Goal: Transaction & Acquisition: Subscribe to service/newsletter

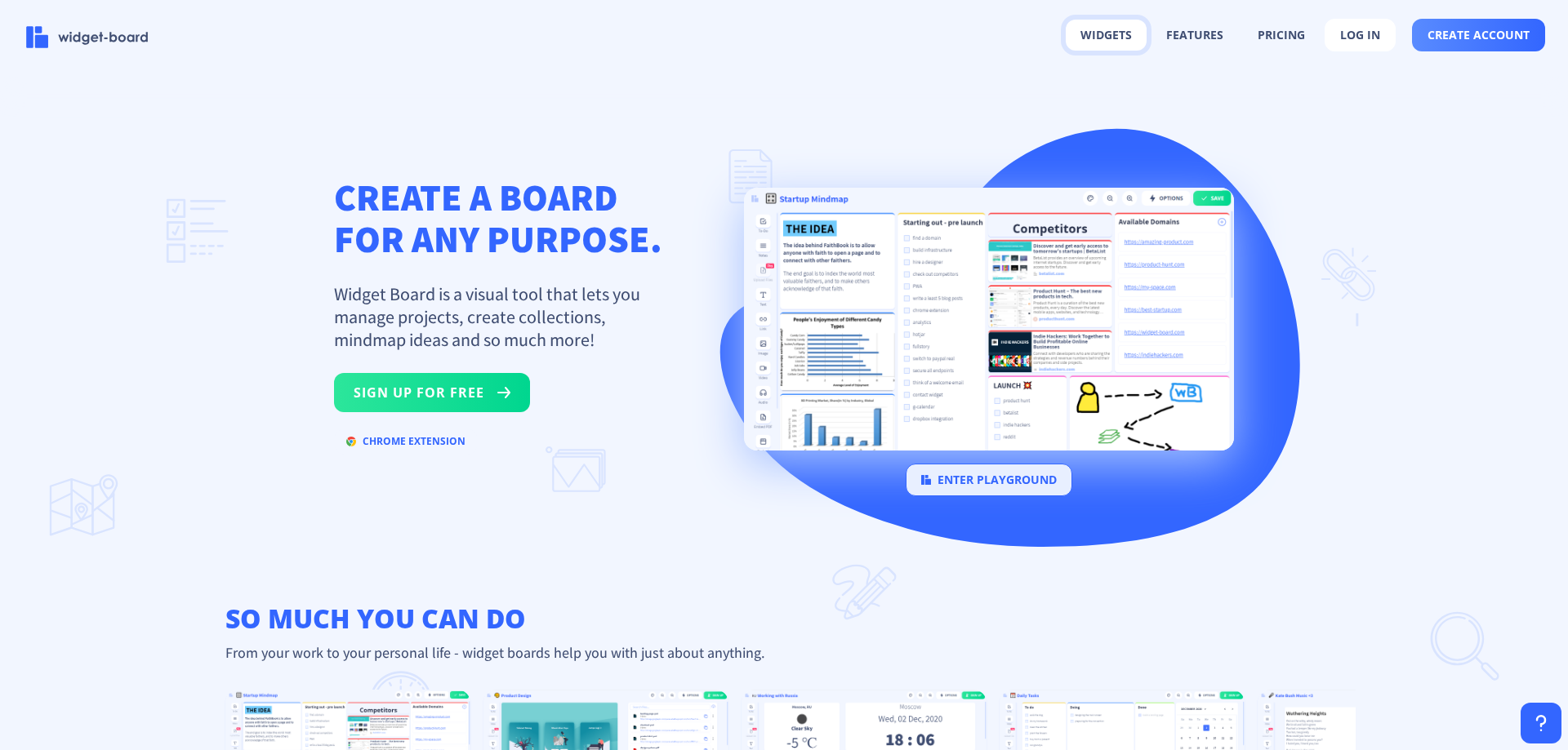
click at [1123, 42] on button "widgets" at bounding box center [1106, 35] width 81 height 31
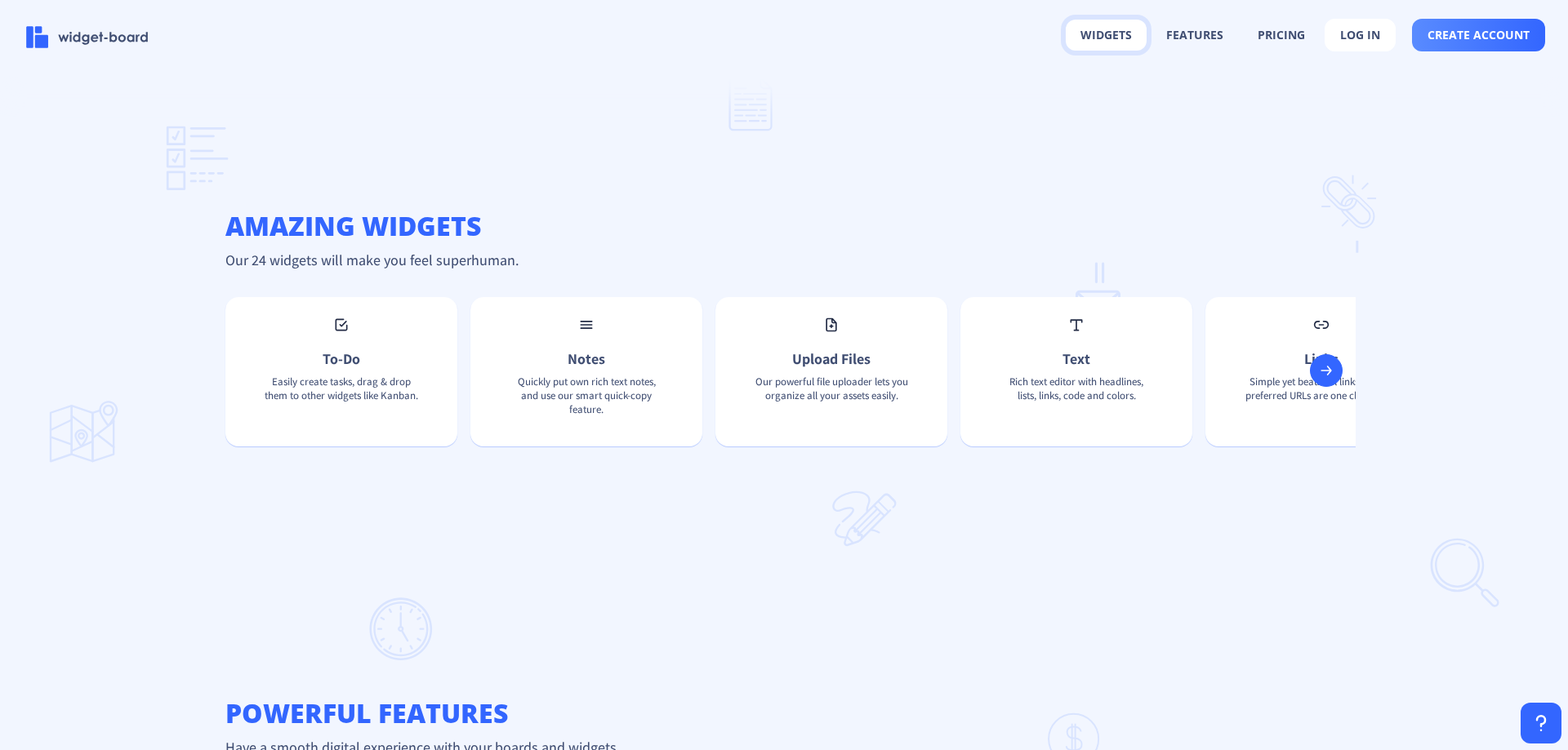
scroll to position [1079, 0]
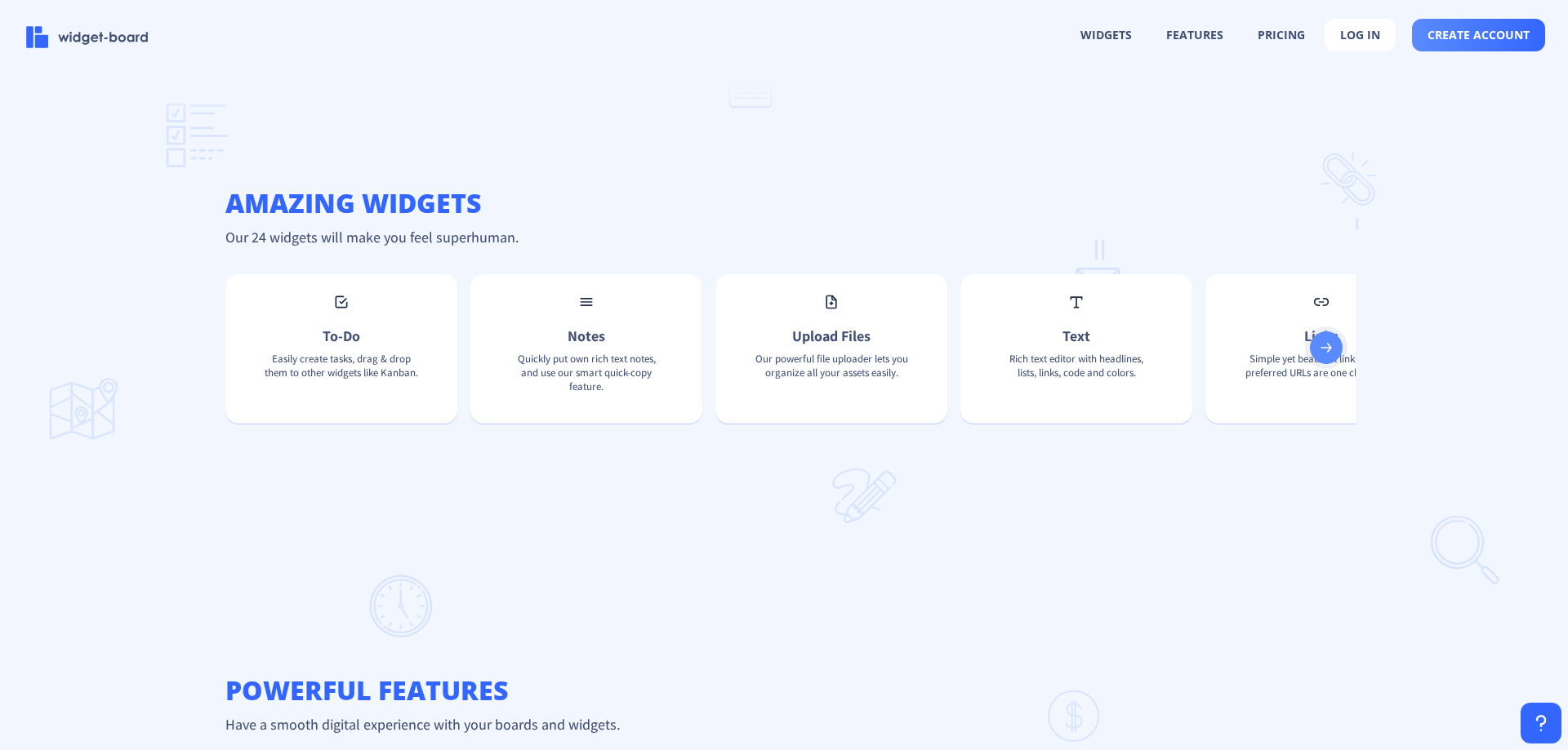
click at [1335, 365] on button at bounding box center [1326, 348] width 32 height 32
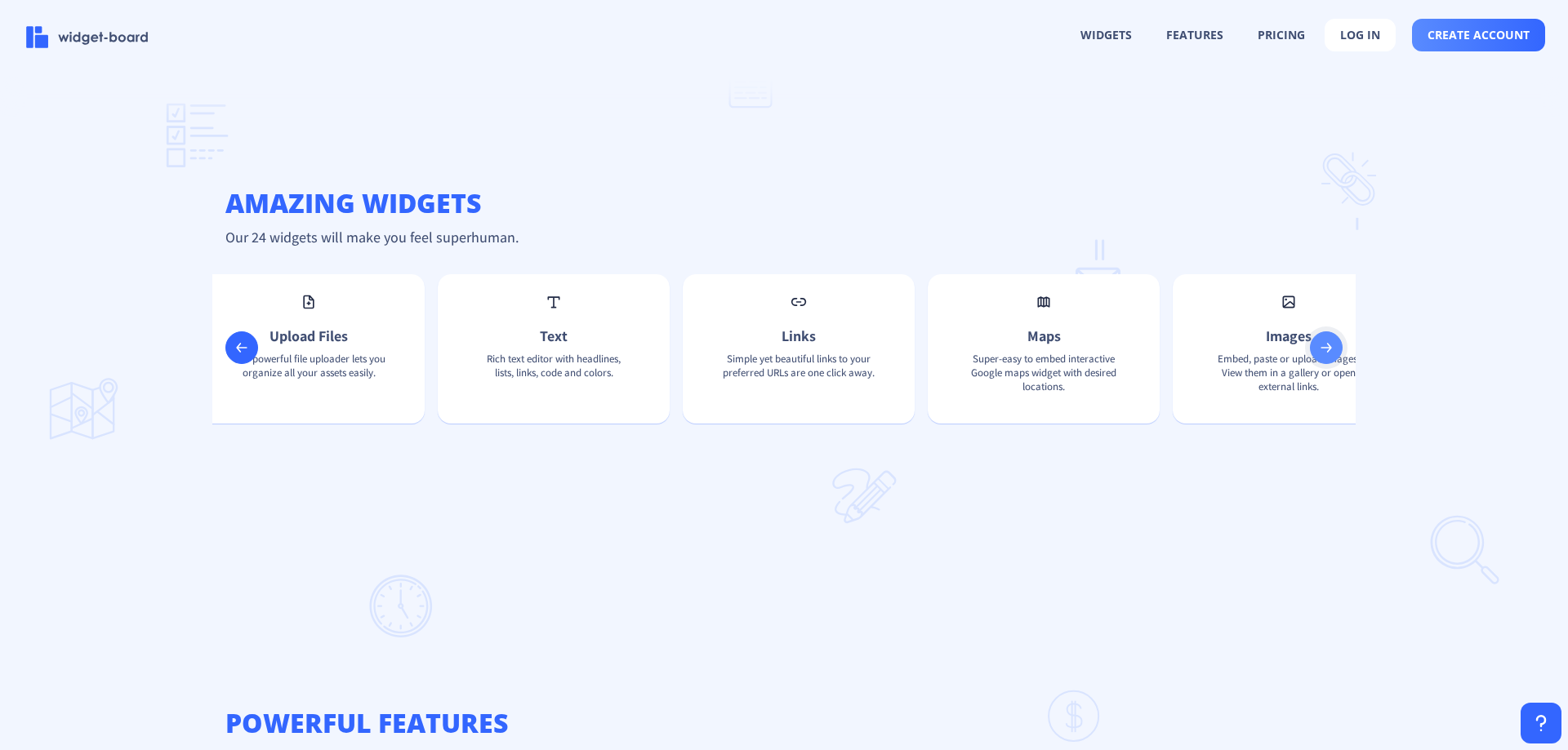
click at [1334, 365] on button at bounding box center [1326, 348] width 32 height 32
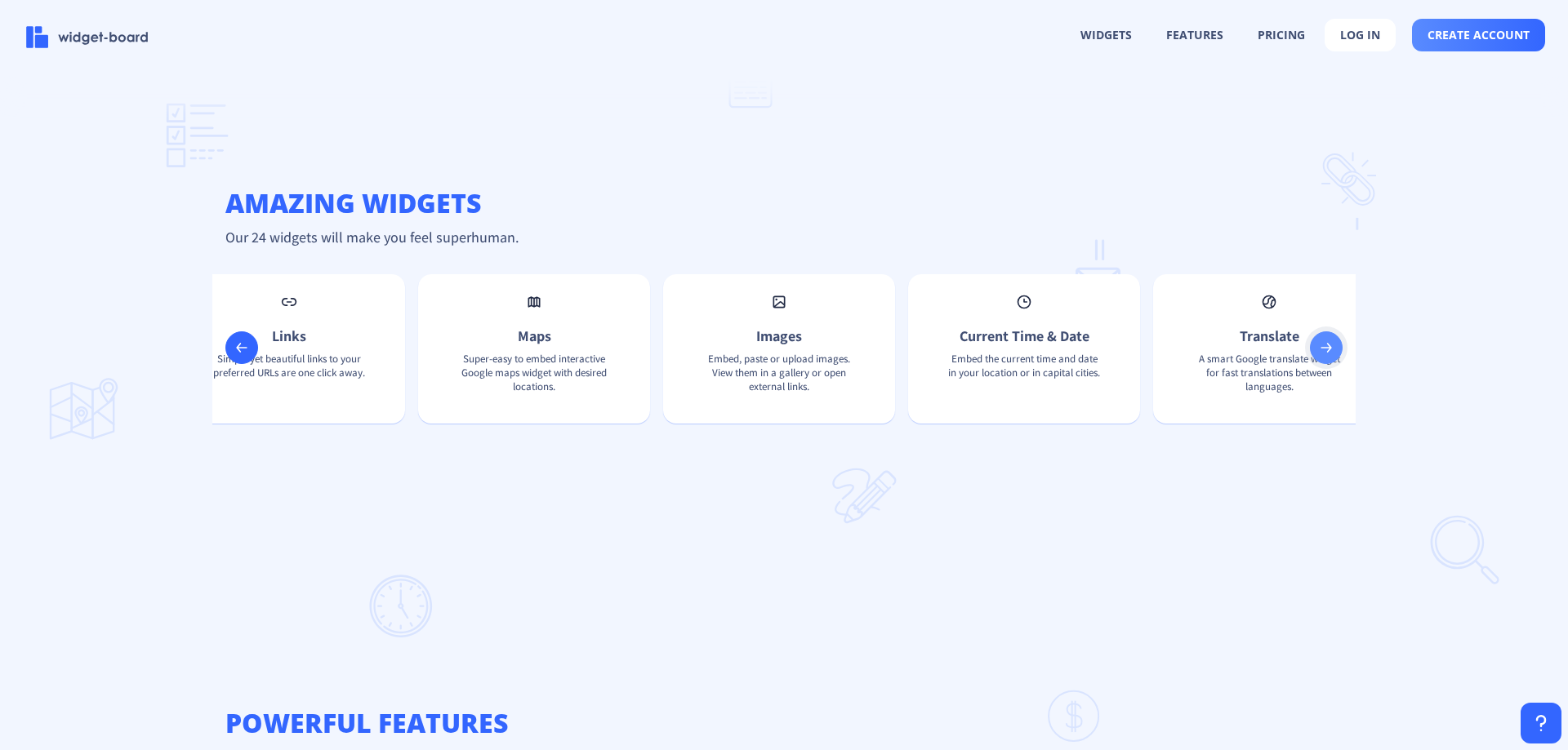
scroll to position [0, 1046]
click at [1328, 365] on button at bounding box center [1326, 348] width 32 height 32
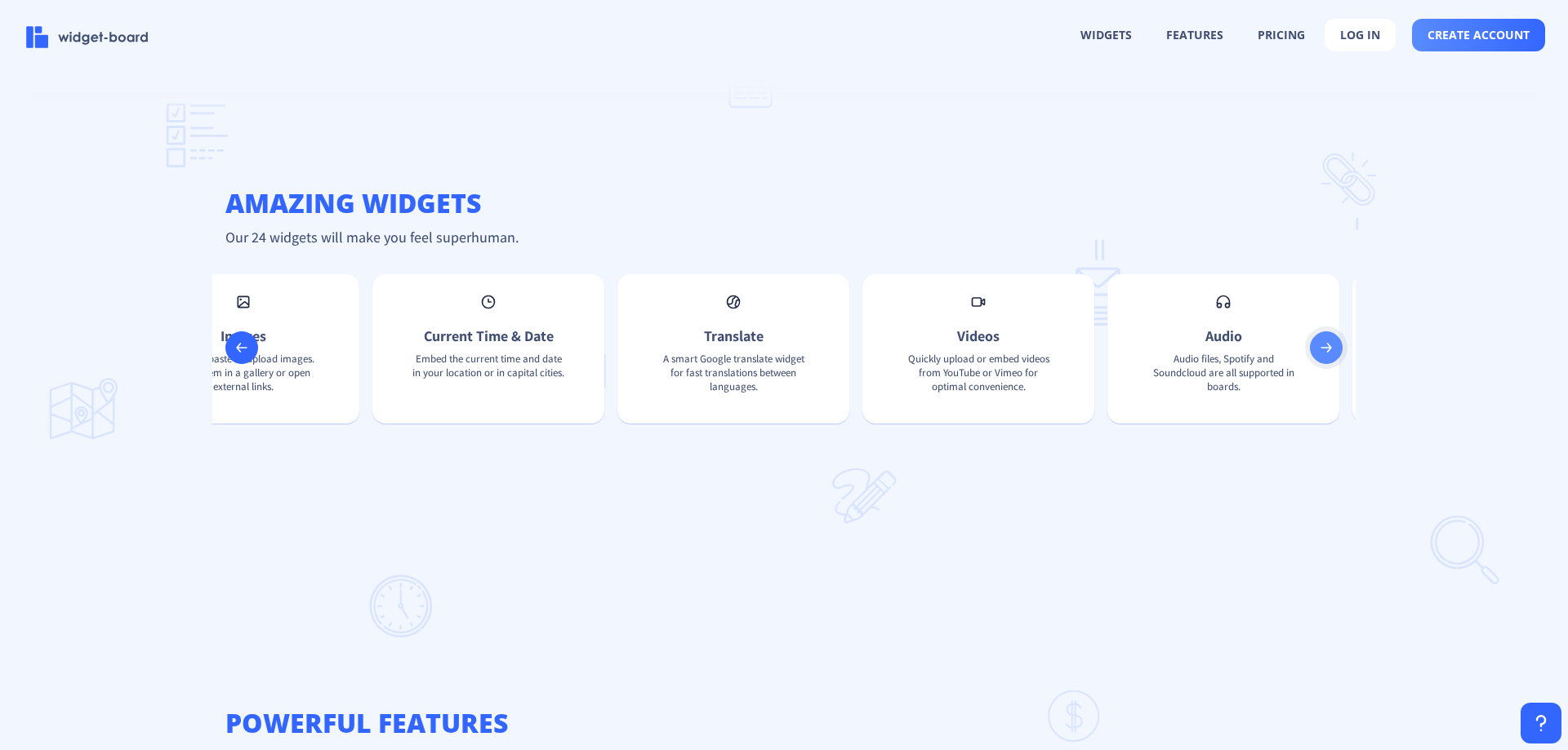
click at [1327, 356] on rect at bounding box center [1325, 348] width 16 height 16
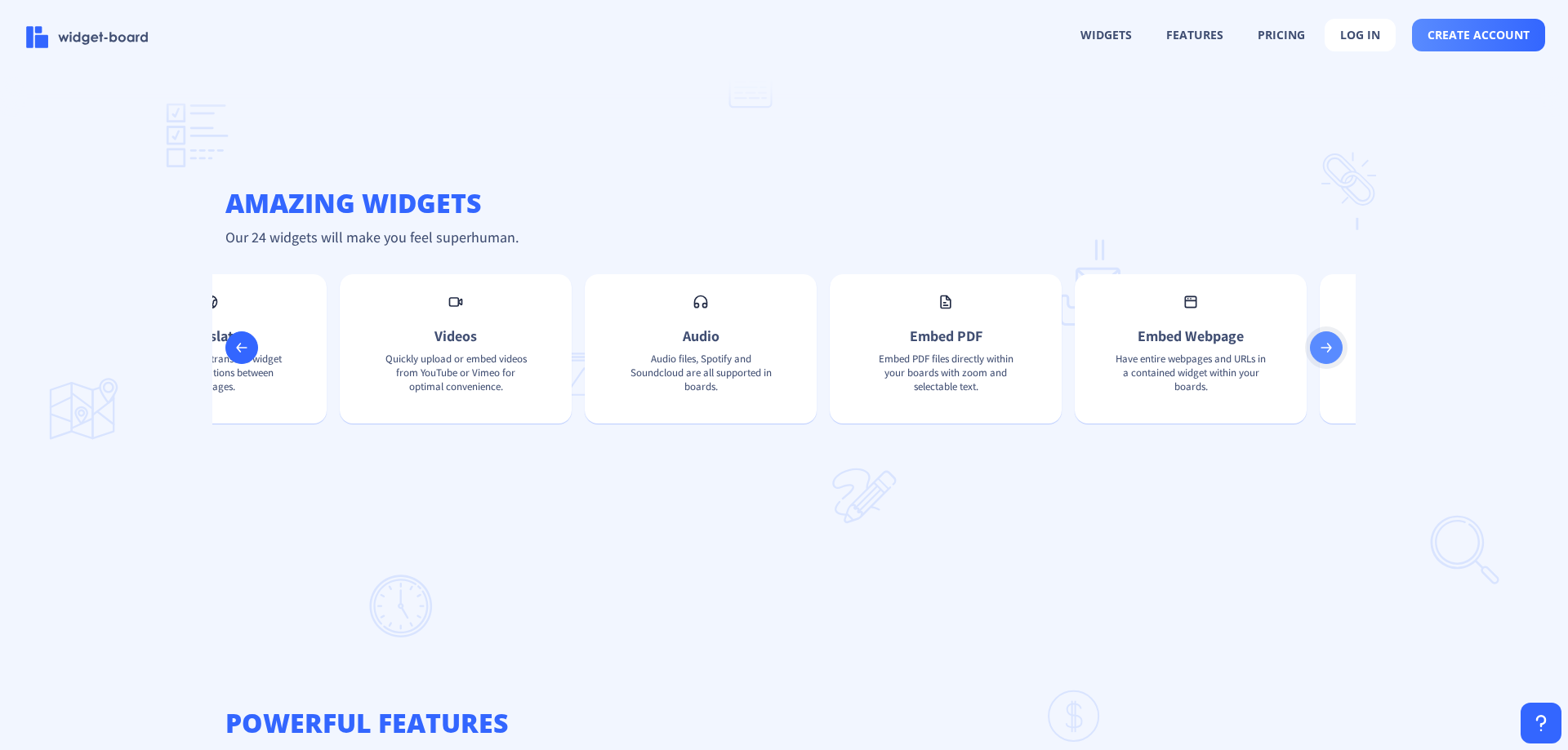
click at [1327, 356] on rect at bounding box center [1325, 348] width 16 height 16
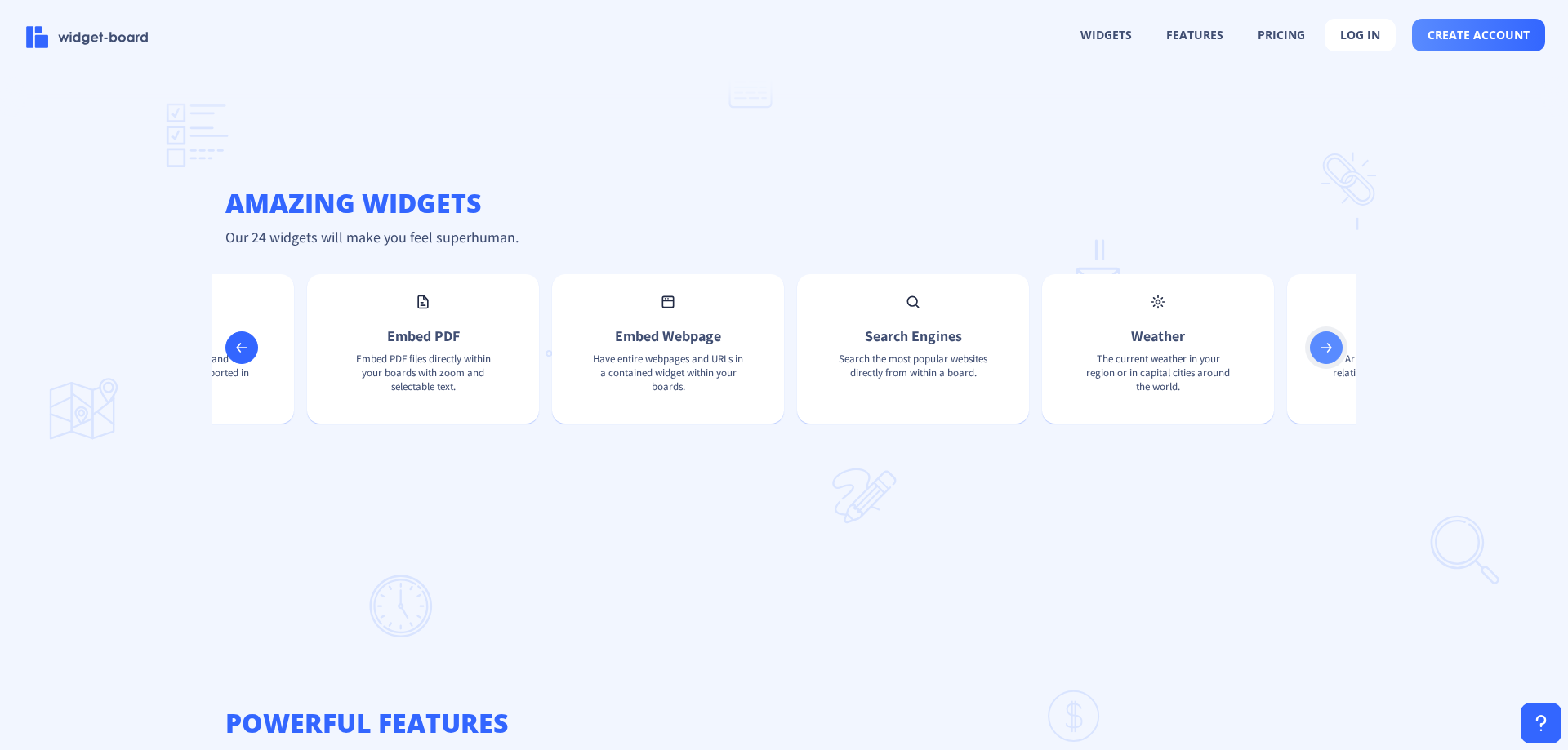
click at [1327, 356] on rect at bounding box center [1325, 348] width 16 height 16
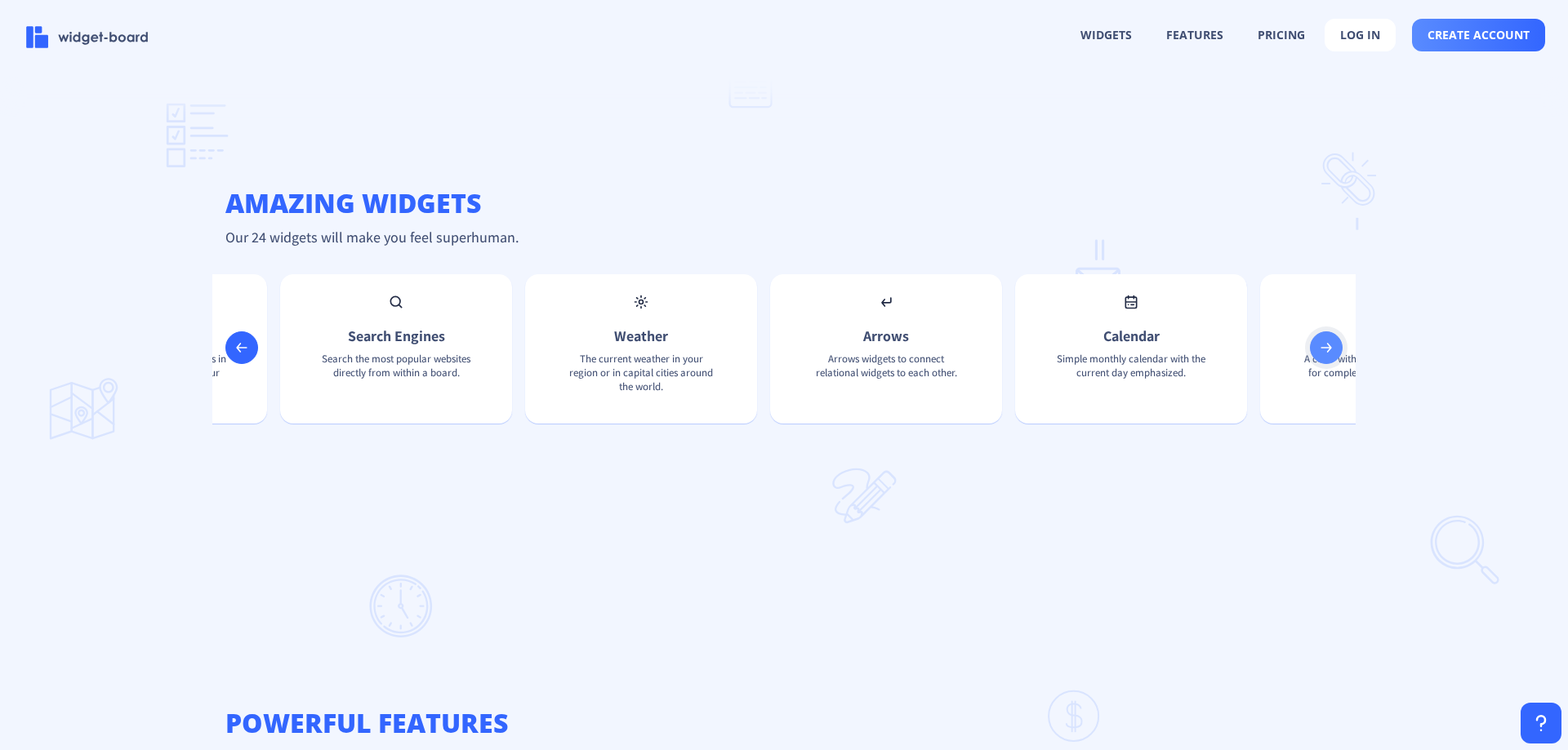
scroll to position [0, 3137]
click at [1292, 32] on button "pricing" at bounding box center [1281, 35] width 77 height 31
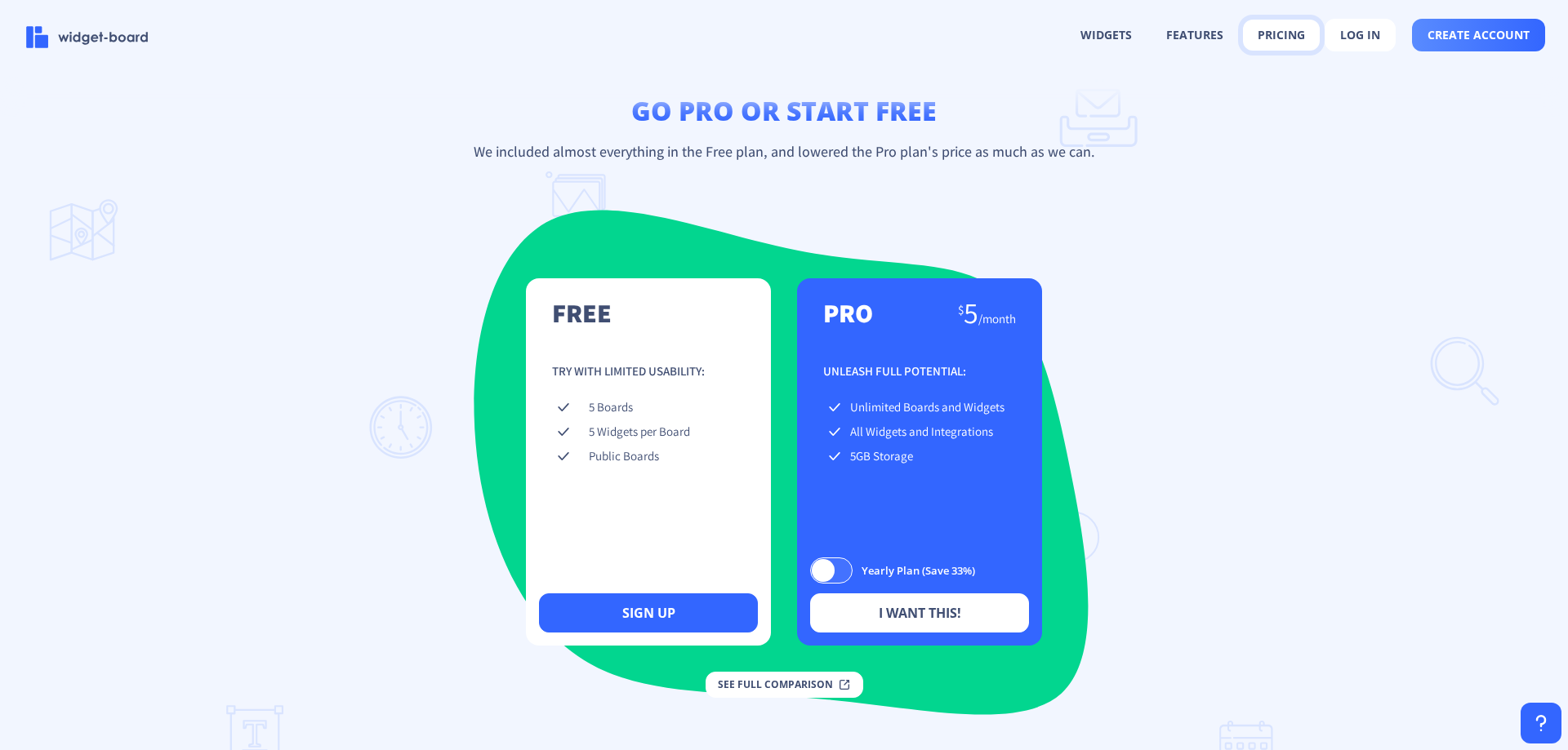
scroll to position [2242, 0]
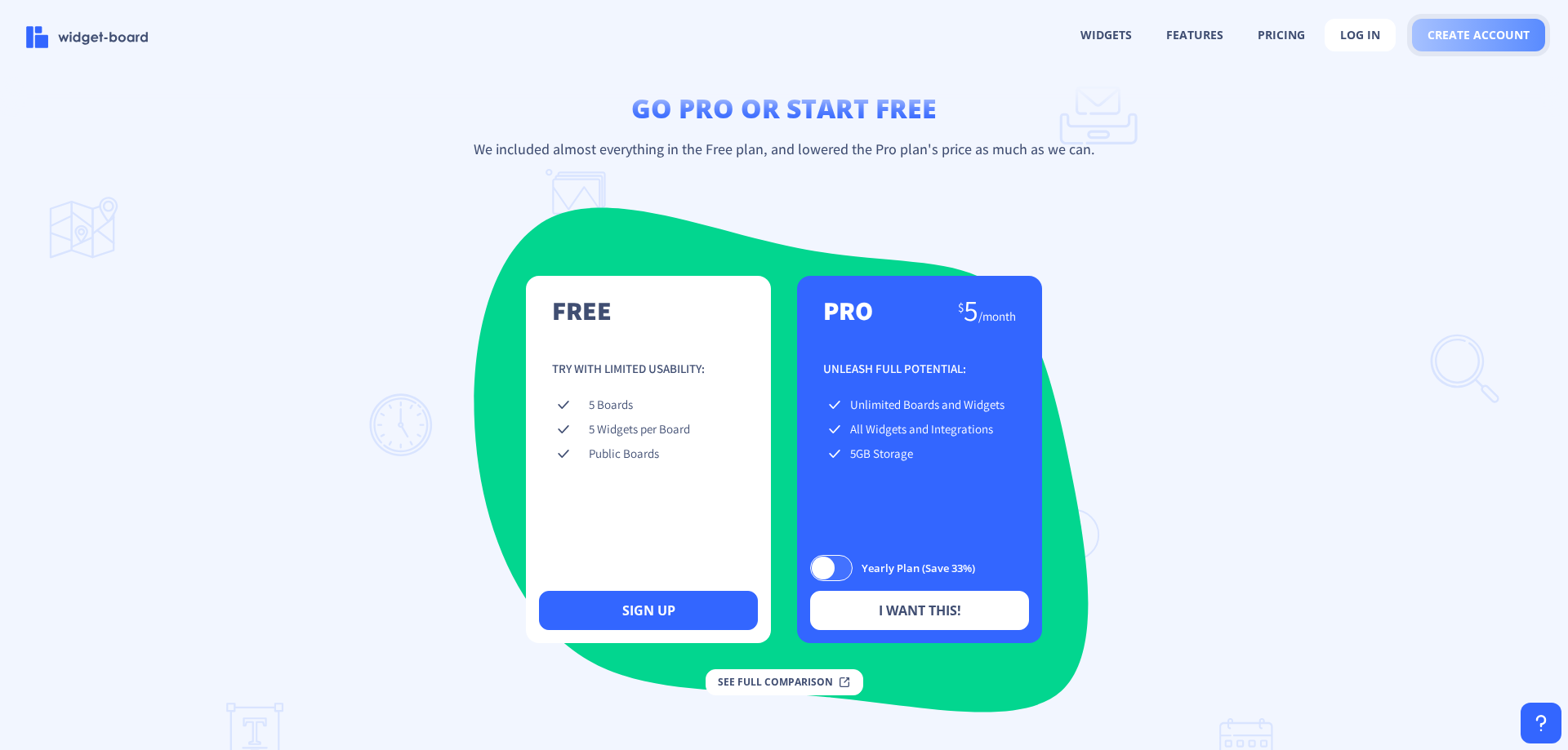
click at [1470, 32] on span "create account" at bounding box center [1479, 35] width 102 height 13
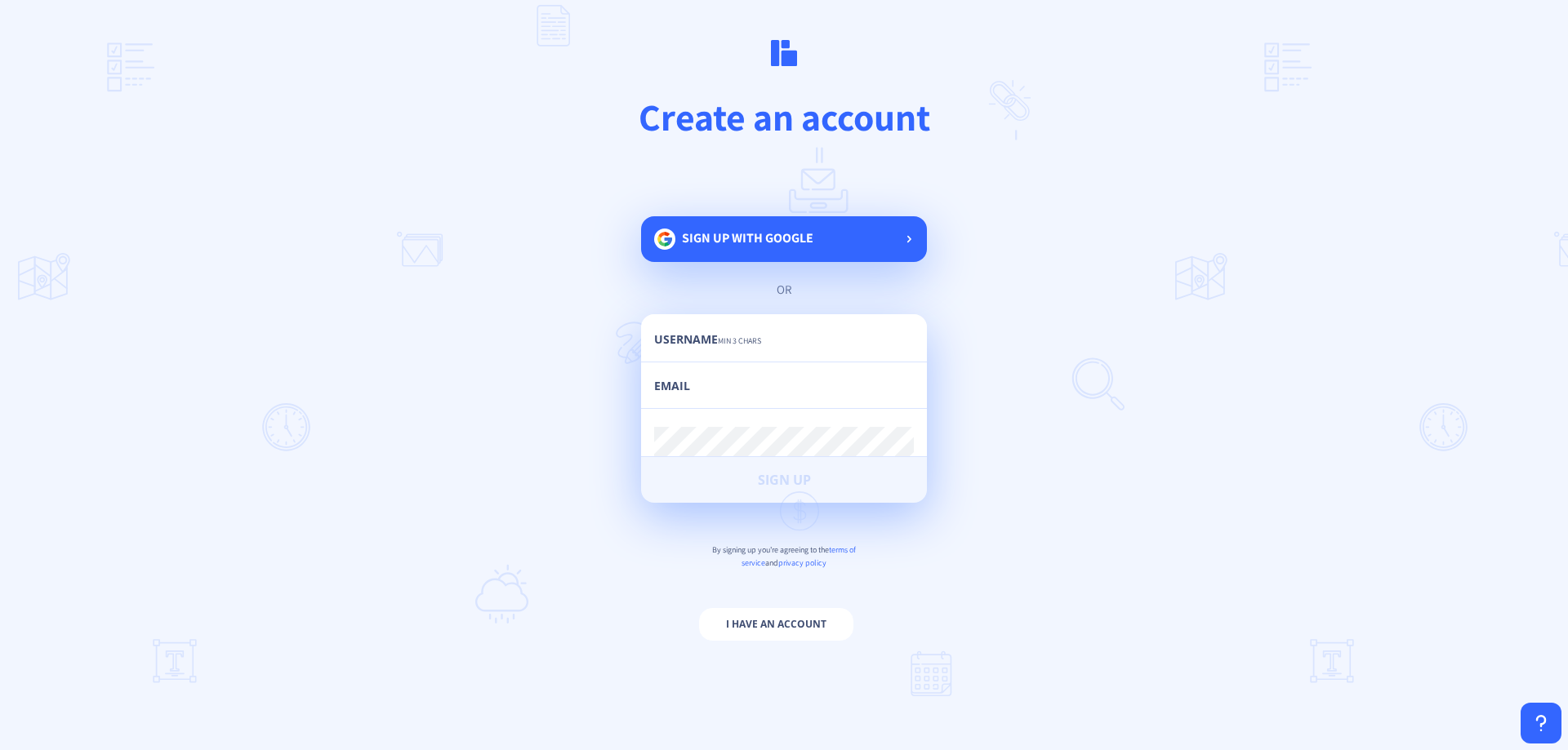
click at [759, 241] on span "Sign up with google" at bounding box center [748, 238] width 132 height 17
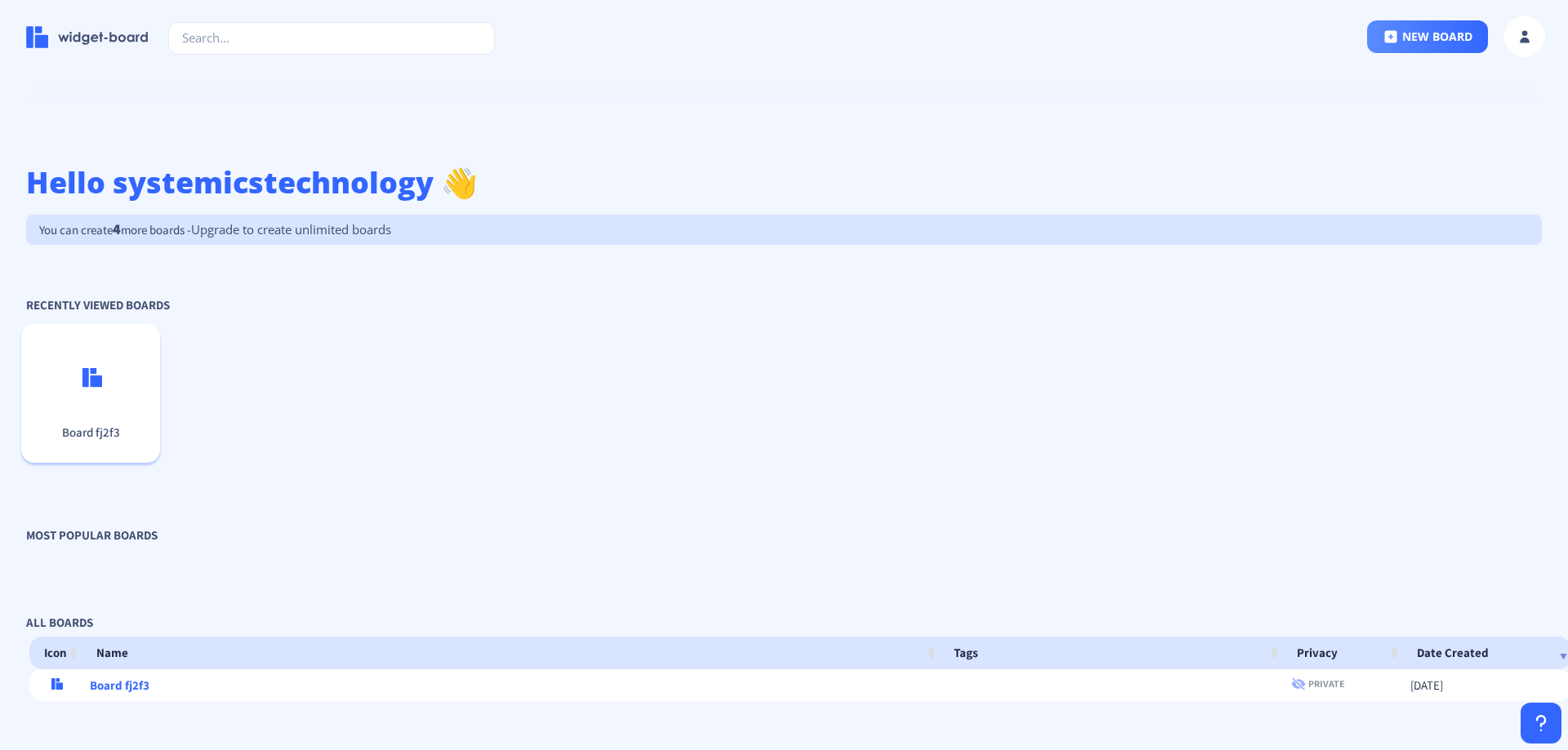
click at [99, 388] on p at bounding box center [90, 378] width 126 height 34
